Goal: Information Seeking & Learning: Learn about a topic

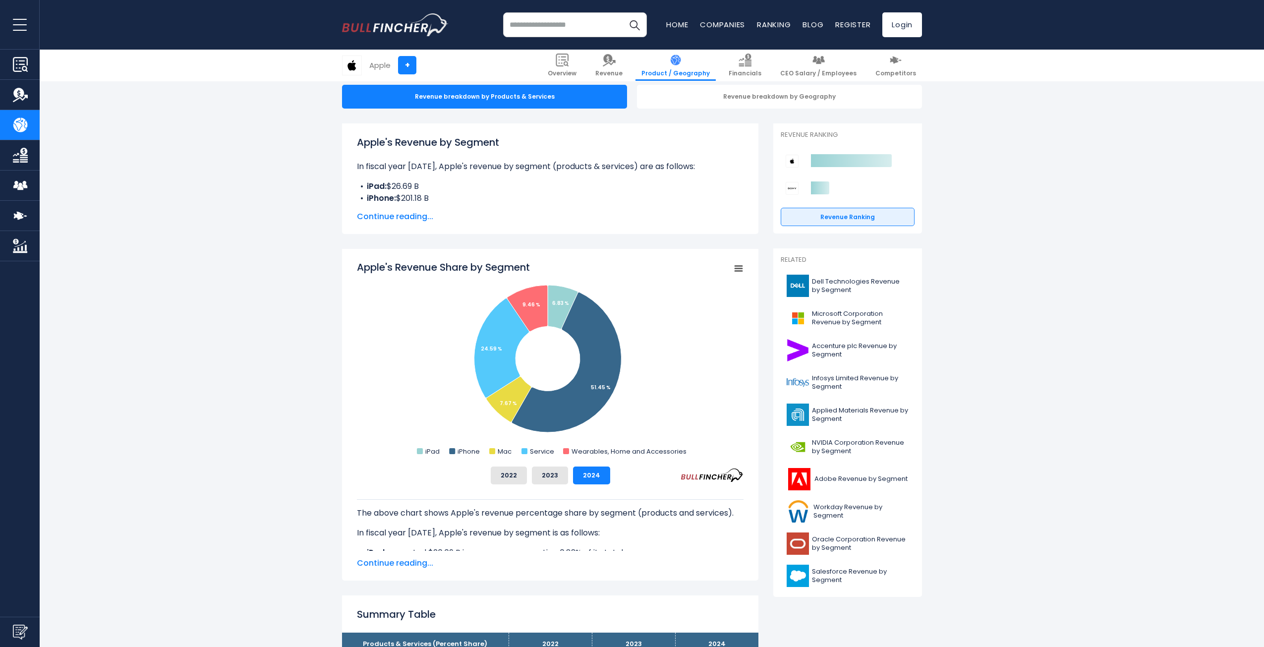
scroll to position [99, 0]
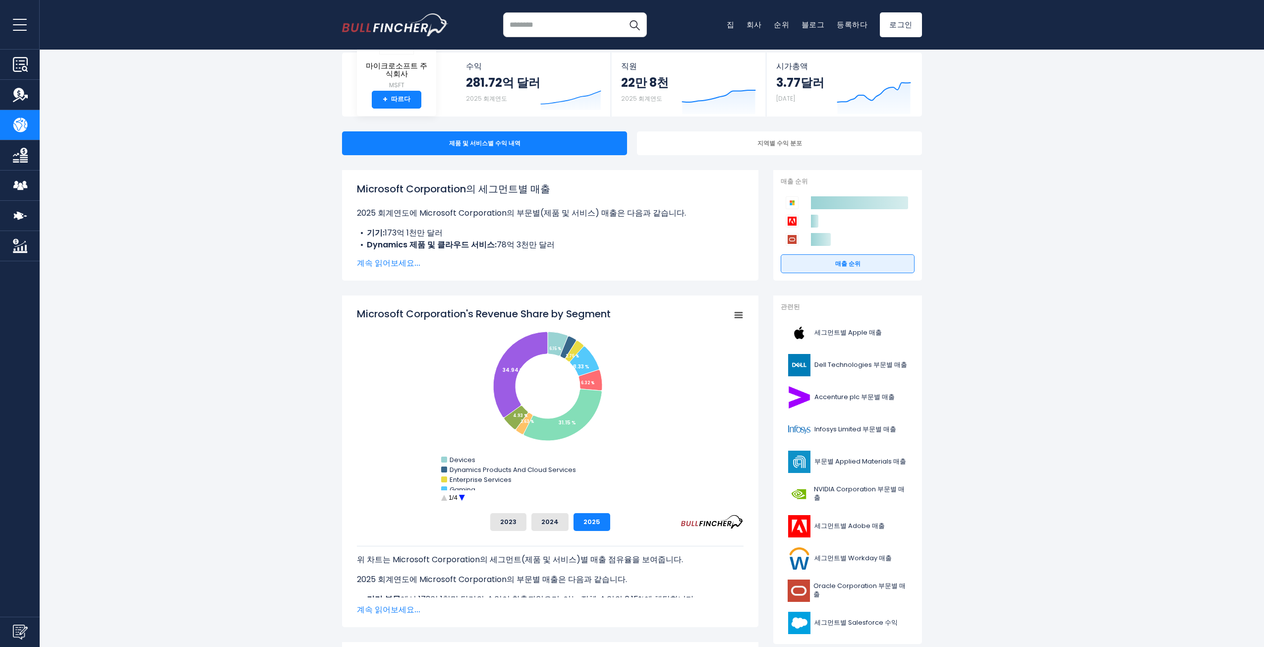
scroll to position [99, 0]
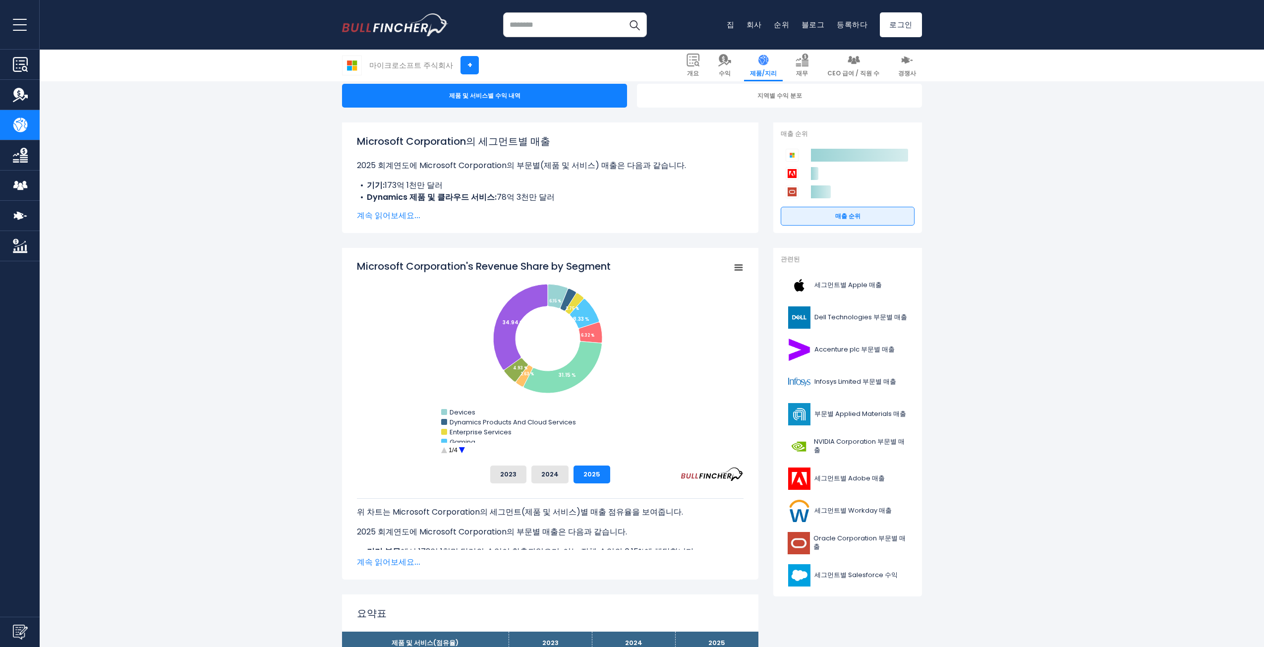
click at [560, 477] on button "2024" at bounding box center [549, 474] width 37 height 18
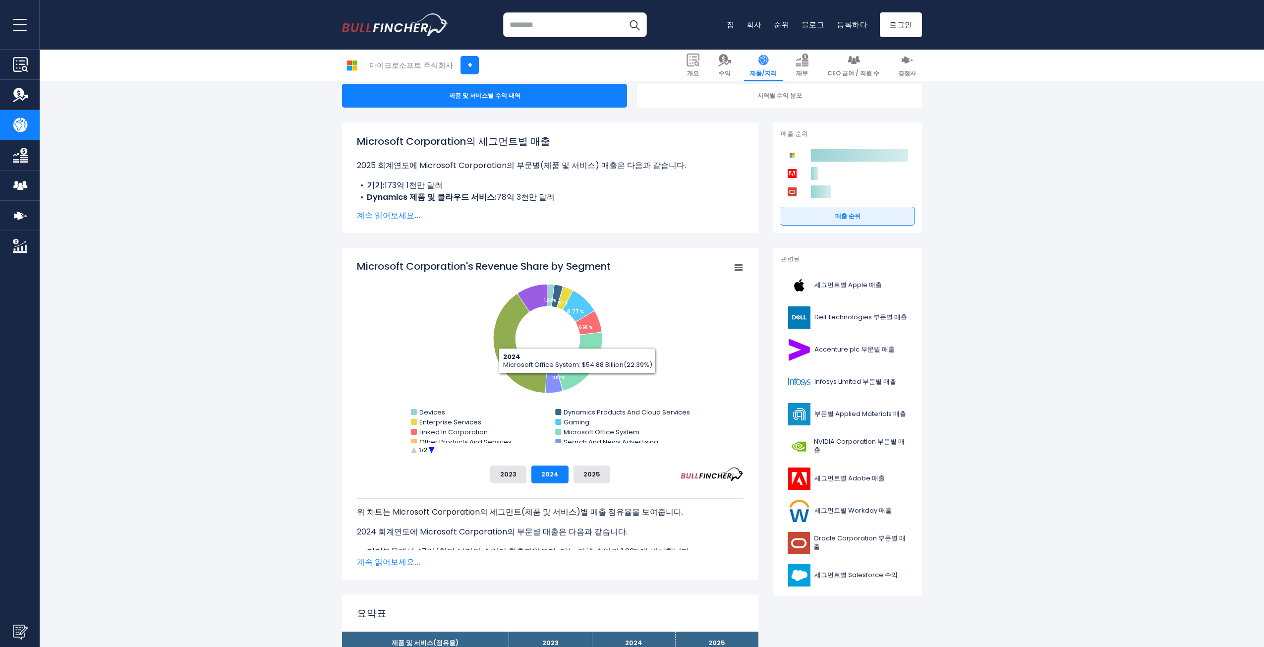
click at [586, 475] on font "2025" at bounding box center [591, 473] width 17 height 9
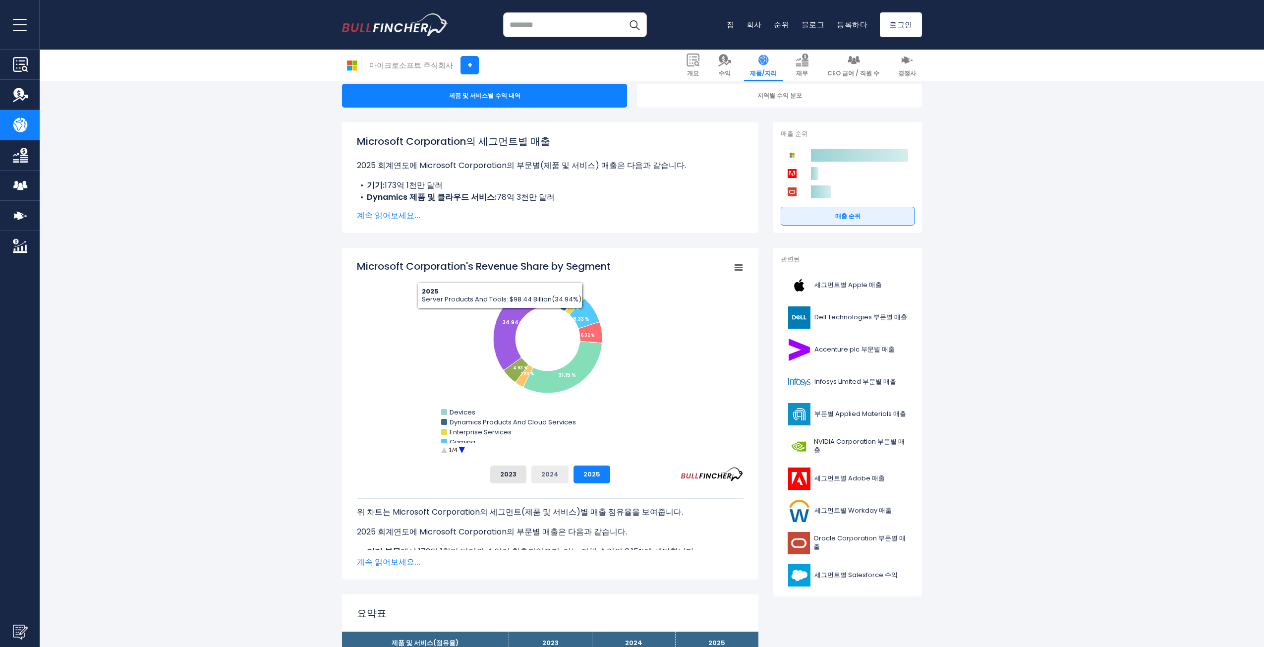
click at [549, 474] on font "2024" at bounding box center [549, 473] width 17 height 9
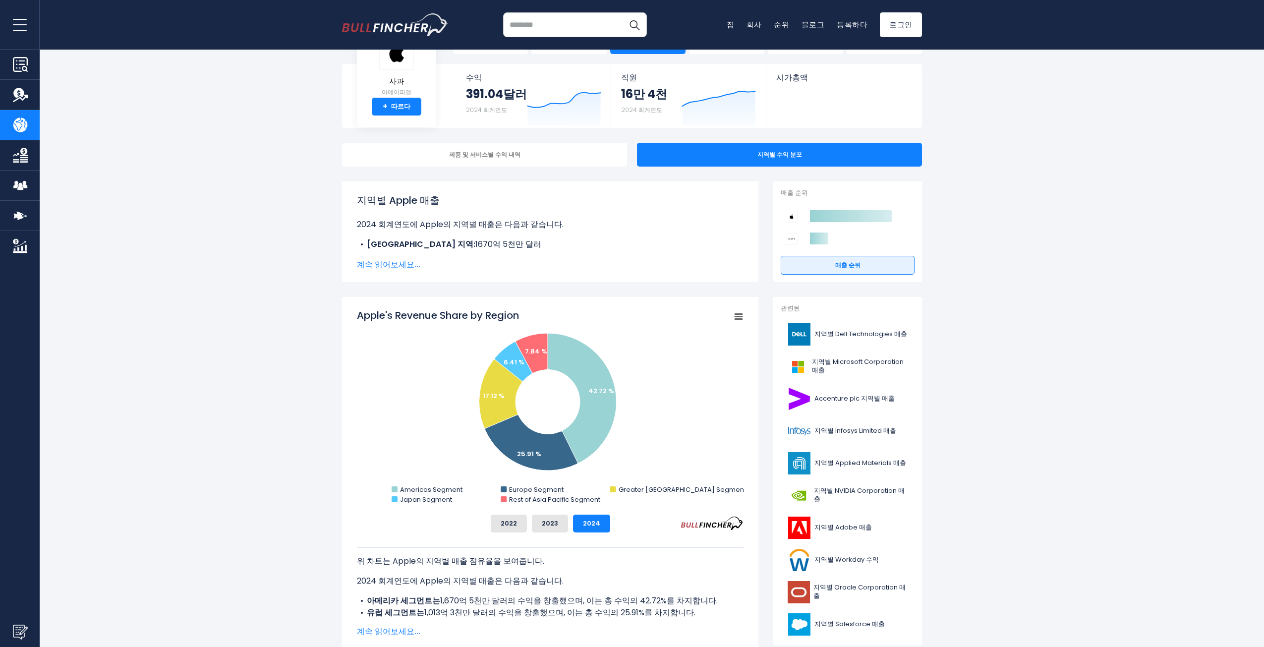
scroll to position [50, 0]
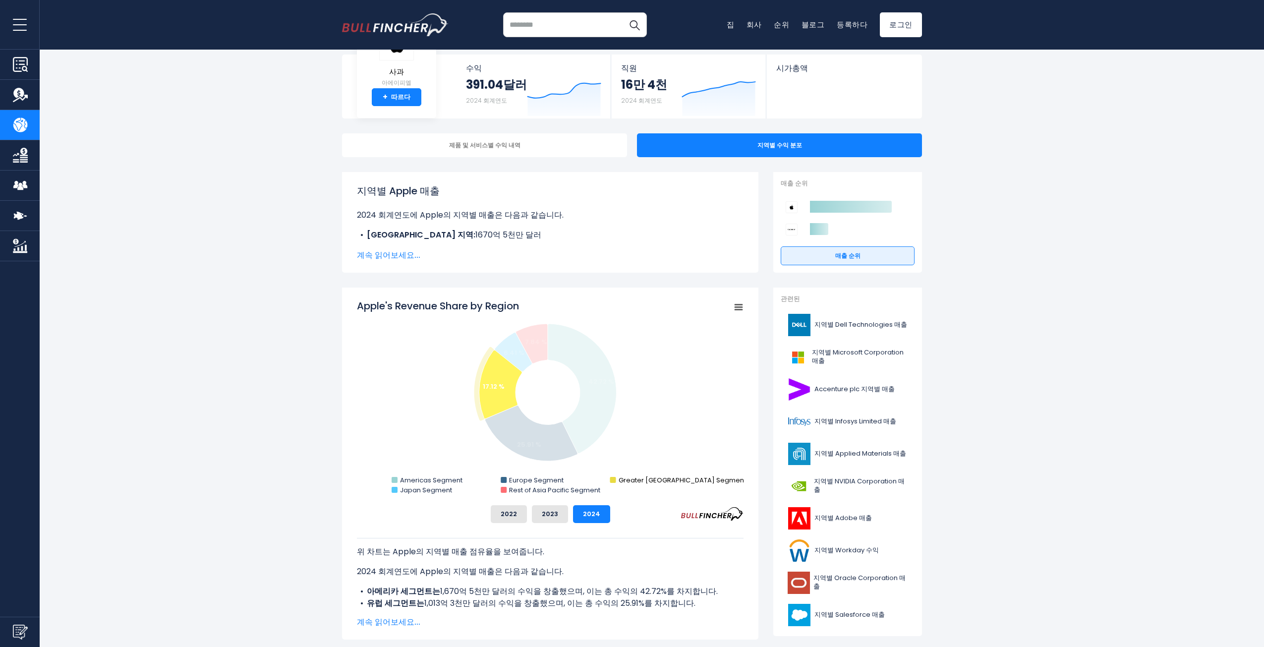
click at [646, 482] on text "Greater China Segment" at bounding box center [682, 479] width 127 height 9
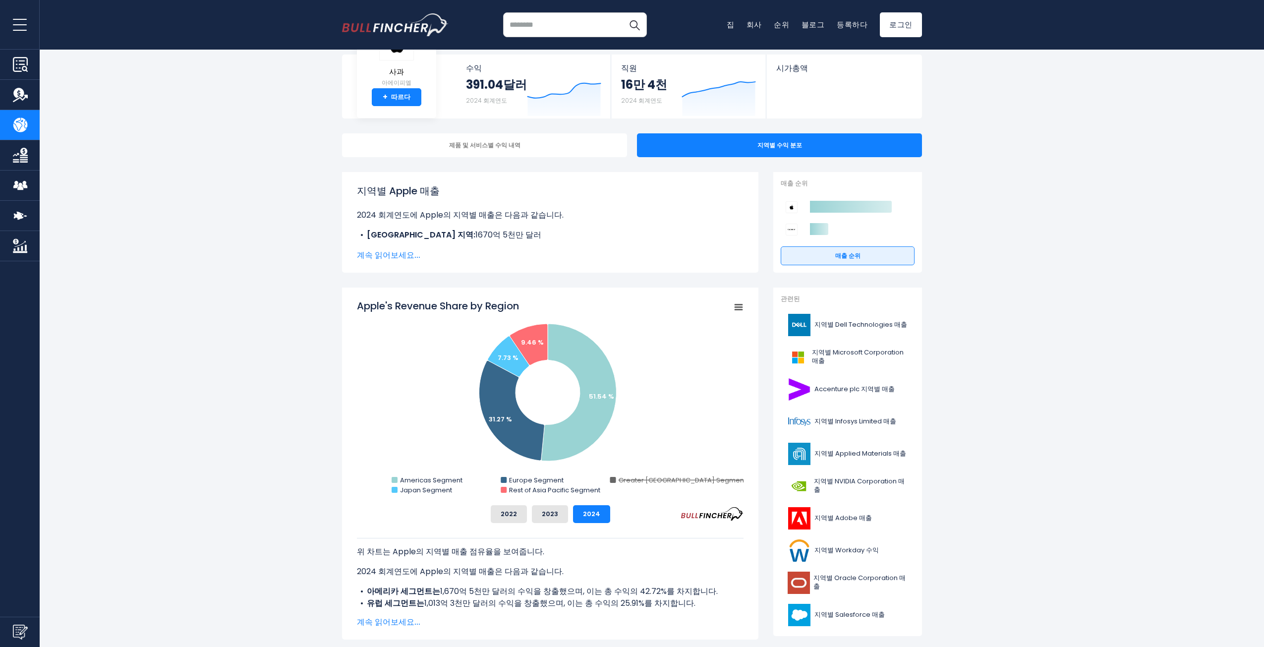
click at [646, 482] on text "Greater China Segment" at bounding box center [682, 479] width 127 height 9
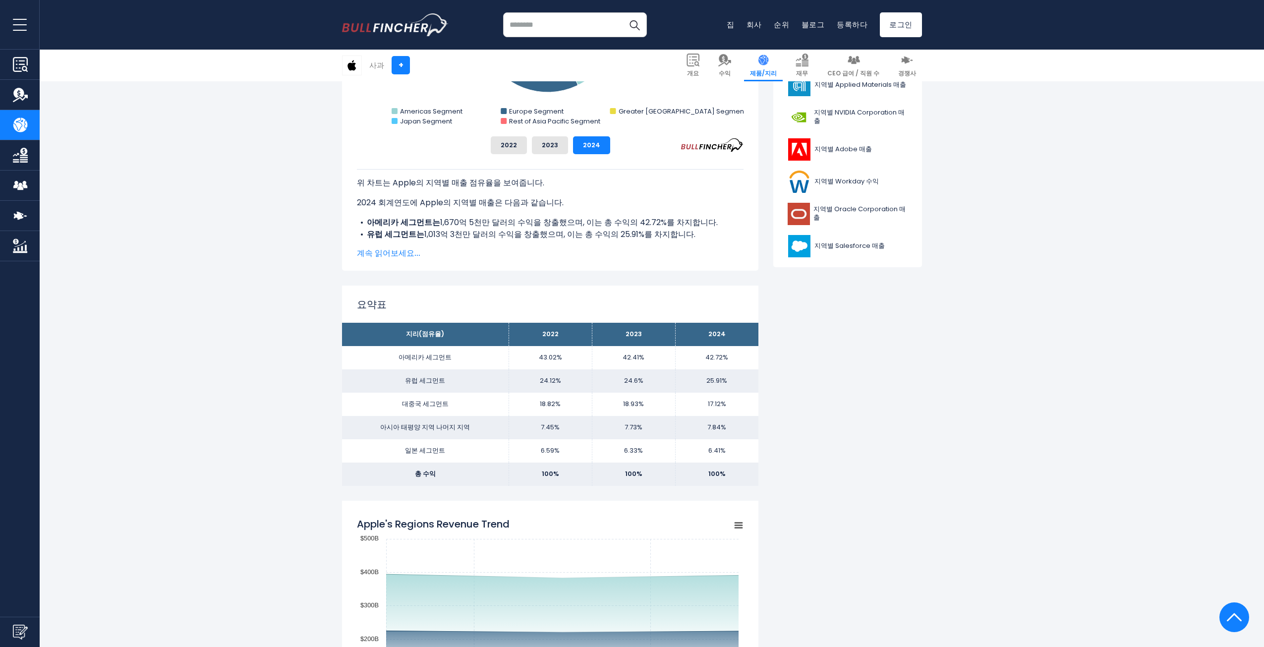
scroll to position [446, 0]
